Goal: Task Accomplishment & Management: Manage account settings

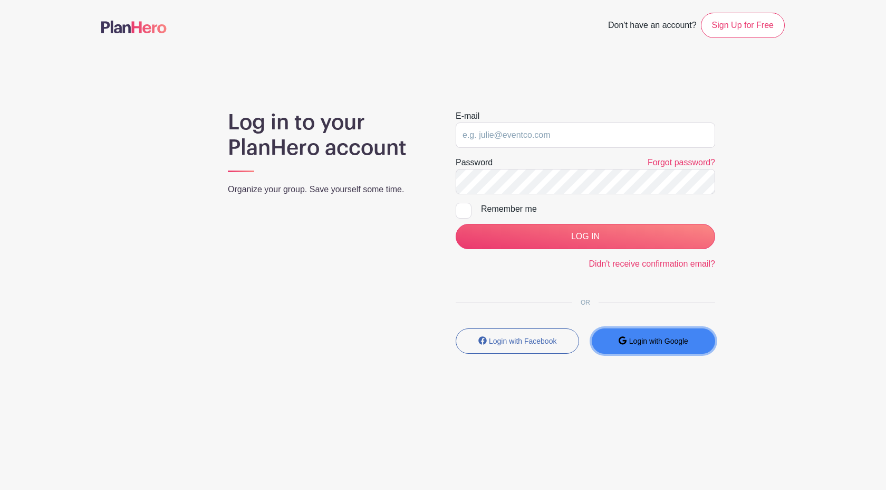
click at [628, 331] on button "Login with Google" at bounding box center [653, 340] width 123 height 25
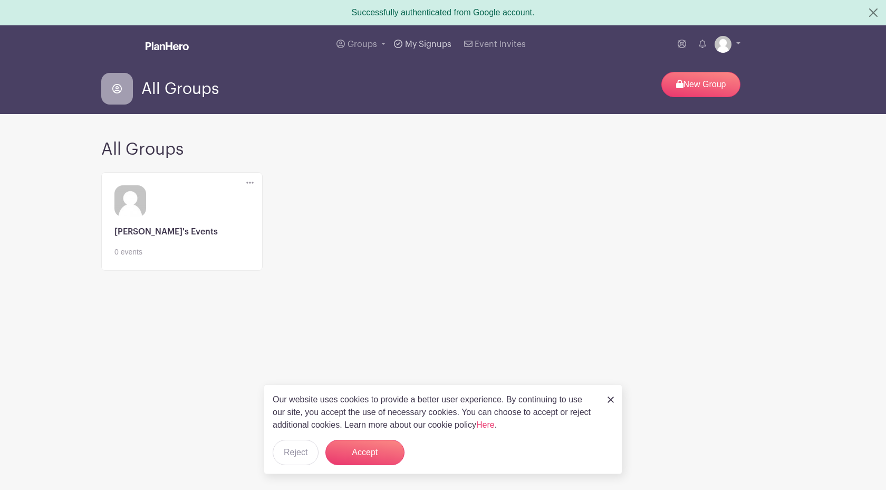
click at [411, 44] on span "My Signups" at bounding box center [428, 44] width 46 height 8
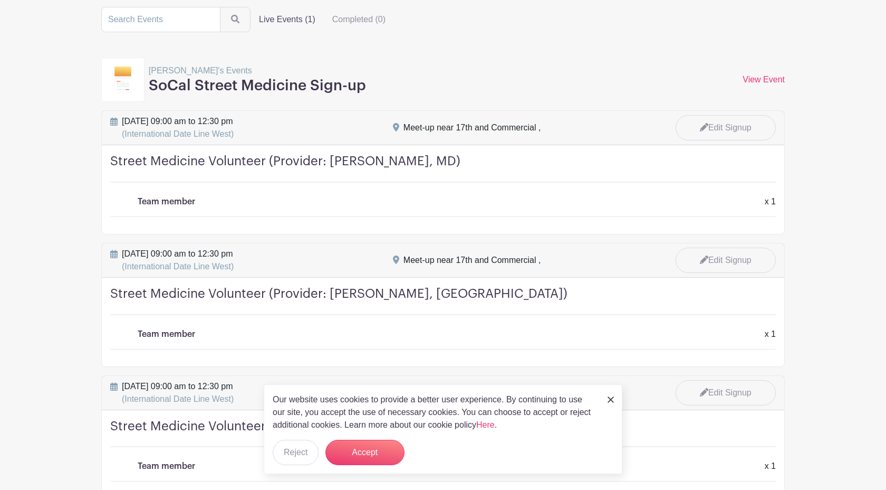
scroll to position [103, 0]
click at [610, 395] on link at bounding box center [611, 398] width 6 height 13
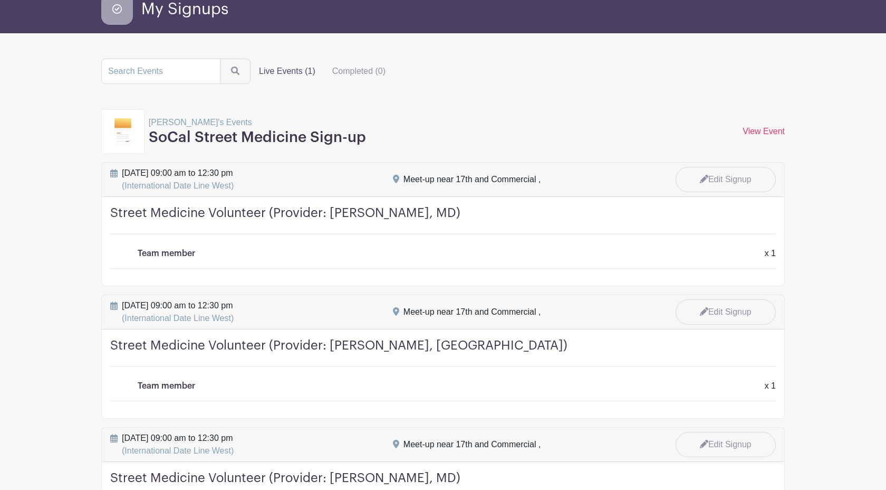
scroll to position [55, 0]
